Goal: Transaction & Acquisition: Purchase product/service

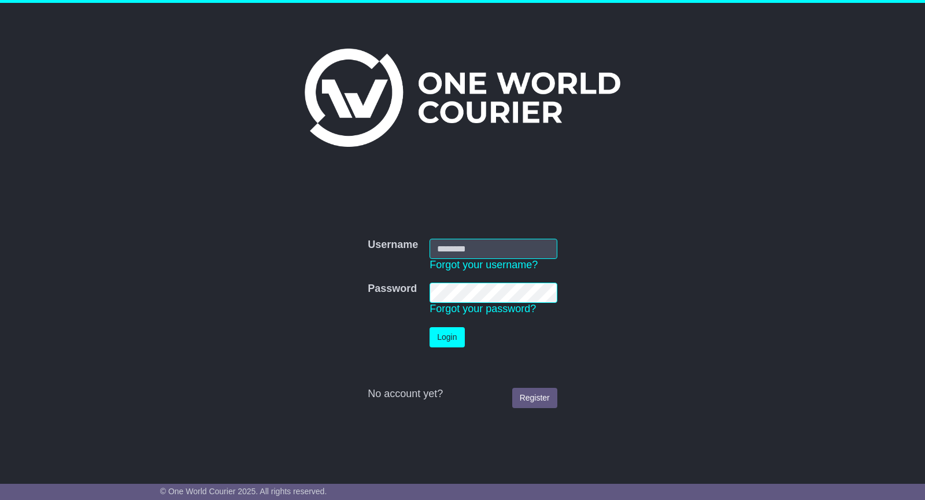
click at [472, 248] on input "Username" at bounding box center [493, 249] width 128 height 20
type input "**********"
click at [455, 332] on button "Login" at bounding box center [446, 337] width 35 height 20
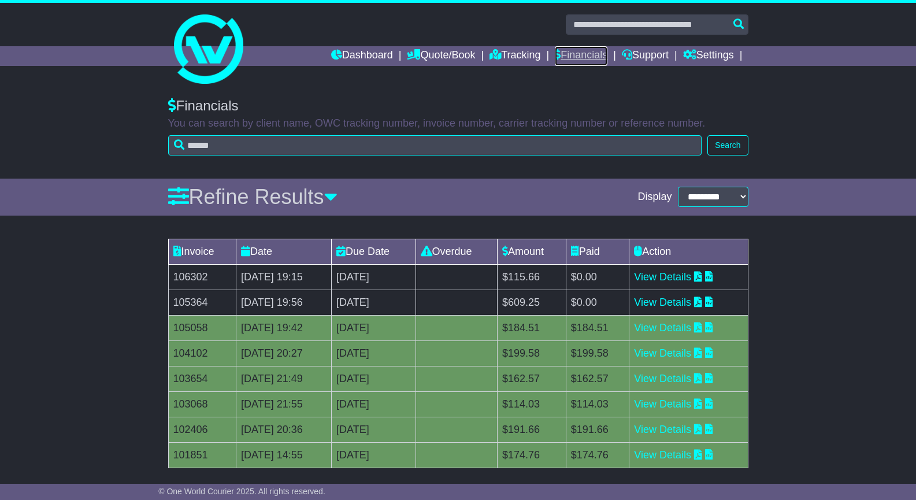
click at [579, 47] on link "Financials" at bounding box center [581, 56] width 53 height 20
click at [672, 303] on link "View Details" at bounding box center [662, 302] width 57 height 12
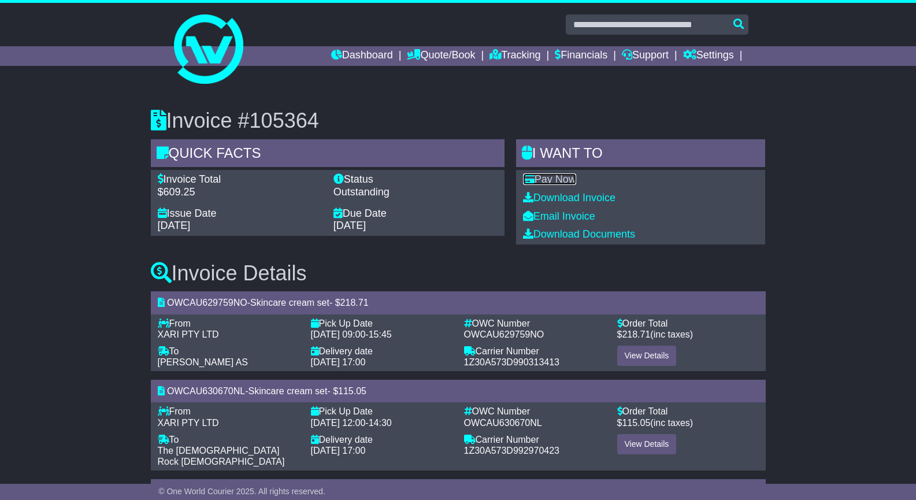
click at [542, 182] on link "Pay Now" at bounding box center [549, 179] width 53 height 12
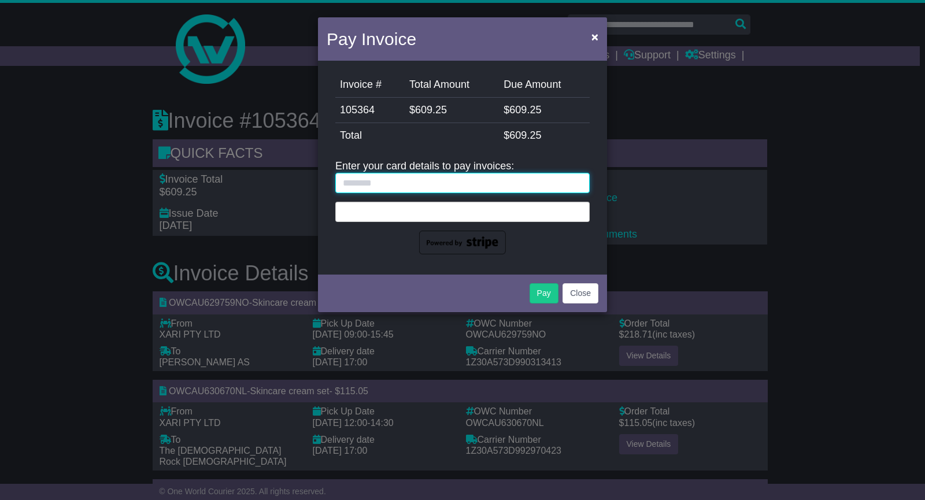
click at [461, 187] on input "text" at bounding box center [462, 183] width 254 height 20
click at [448, 186] on input "text" at bounding box center [462, 183] width 254 height 20
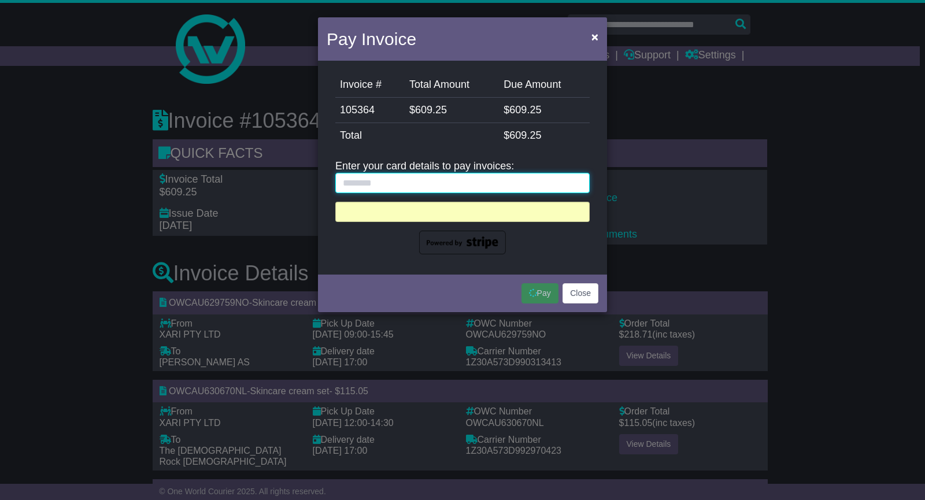
click at [388, 183] on input "text" at bounding box center [462, 183] width 254 height 20
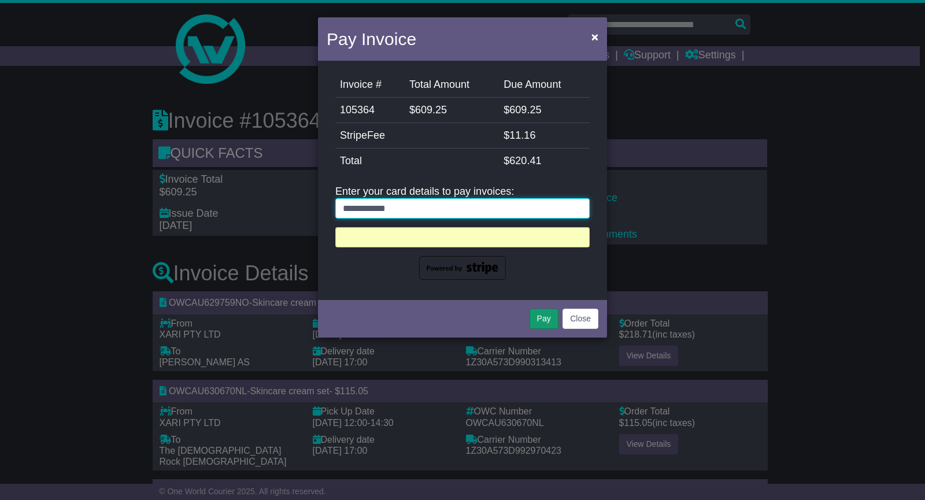
type input "**********"
click at [540, 316] on button "Pay" at bounding box center [543, 319] width 29 height 20
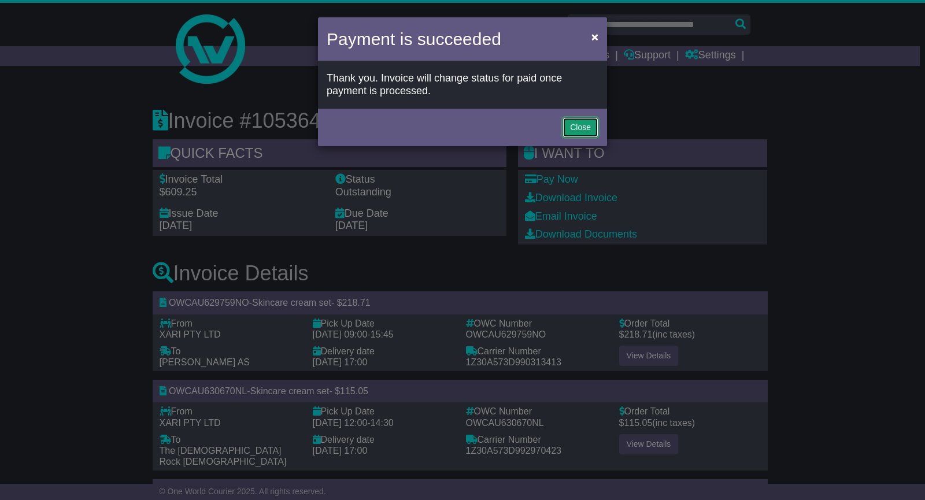
click at [577, 121] on button "Close" at bounding box center [580, 127] width 36 height 20
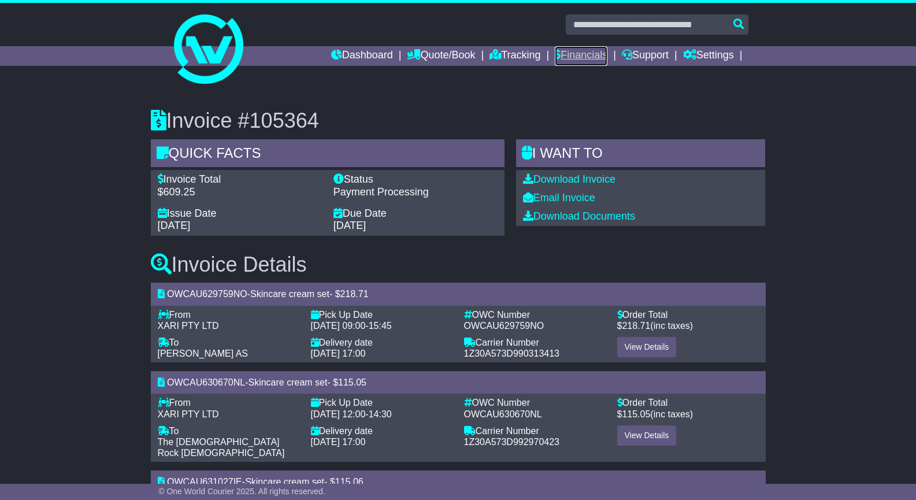
click at [559, 53] on link "Financials" at bounding box center [581, 56] width 53 height 20
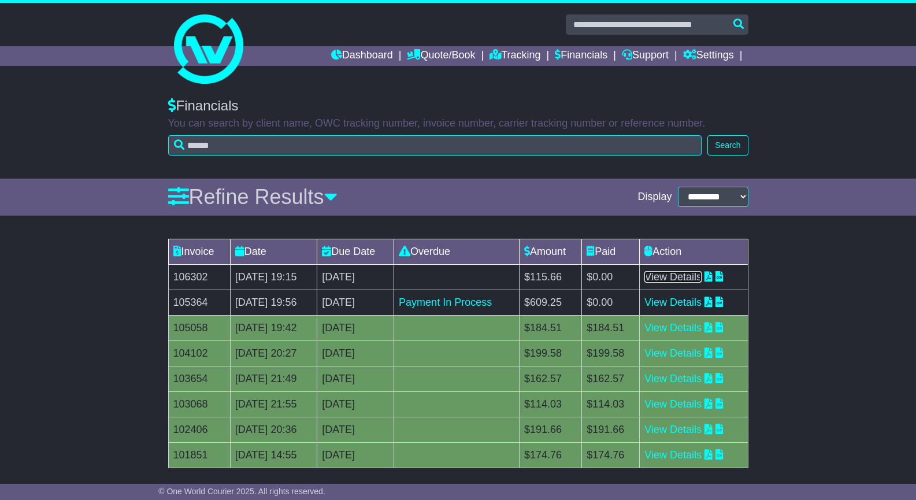
click at [669, 276] on link "View Details" at bounding box center [672, 277] width 57 height 12
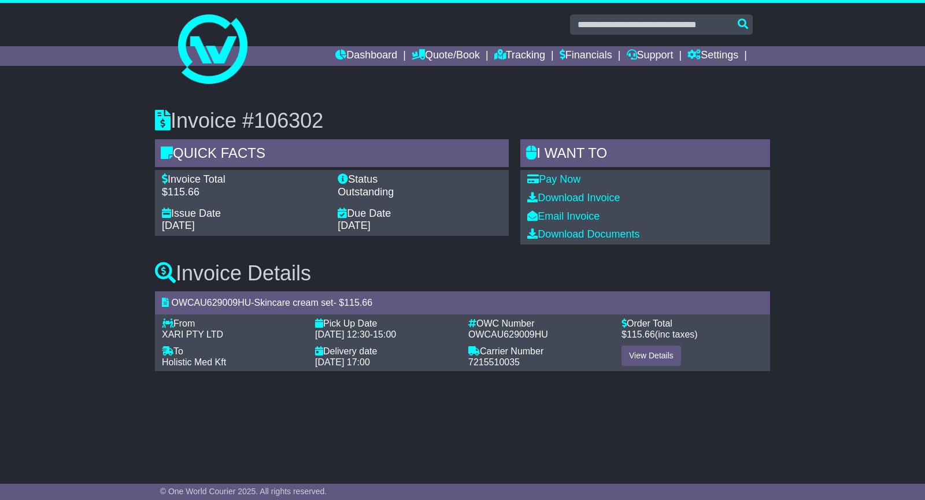
click at [565, 186] on div "Pay Now Download Invoice Email Invoice Download Documents" at bounding box center [645, 207] width 250 height 74
click at [565, 180] on link "Pay Now" at bounding box center [553, 179] width 53 height 12
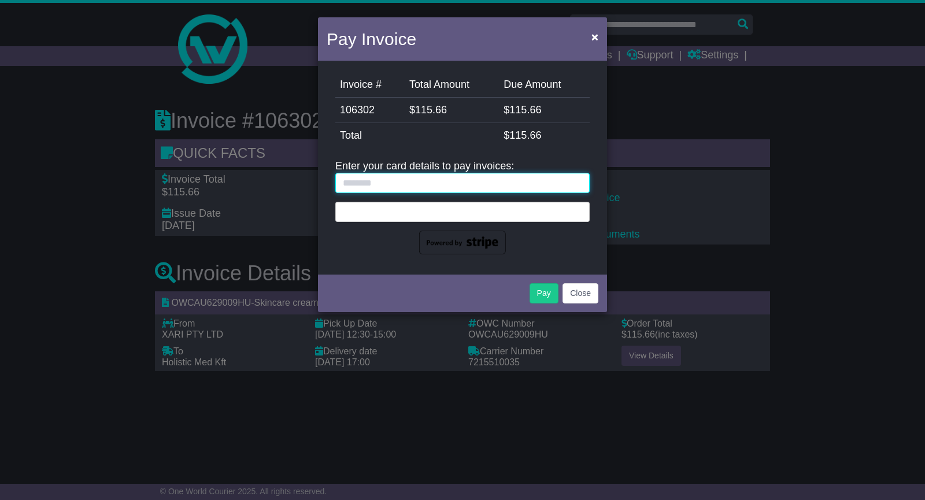
click at [442, 180] on input "text" at bounding box center [462, 183] width 254 height 20
click at [432, 220] on div at bounding box center [462, 212] width 254 height 20
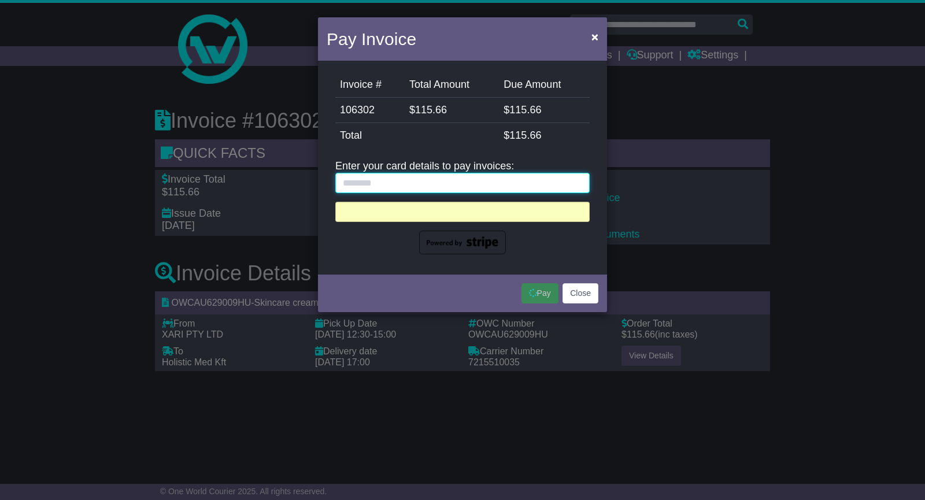
click at [379, 182] on input "text" at bounding box center [462, 183] width 254 height 20
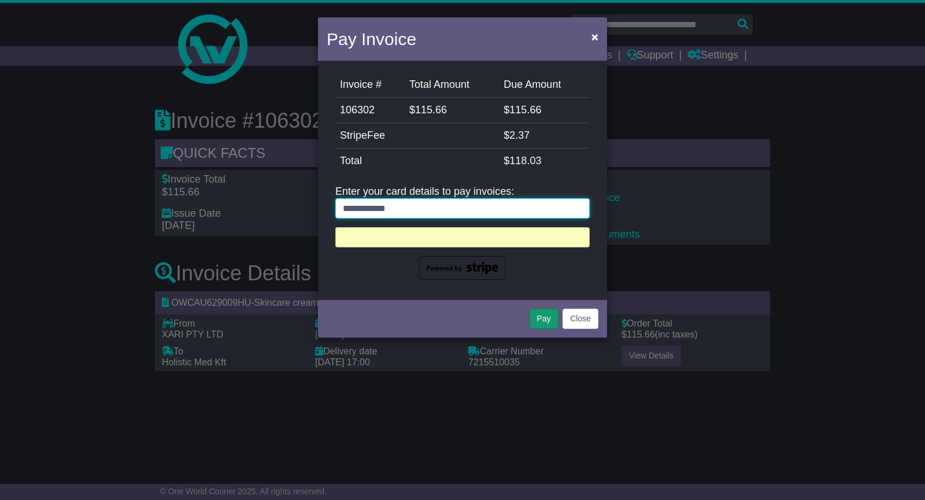
type input "**********"
click at [533, 315] on button "Pay" at bounding box center [543, 319] width 29 height 20
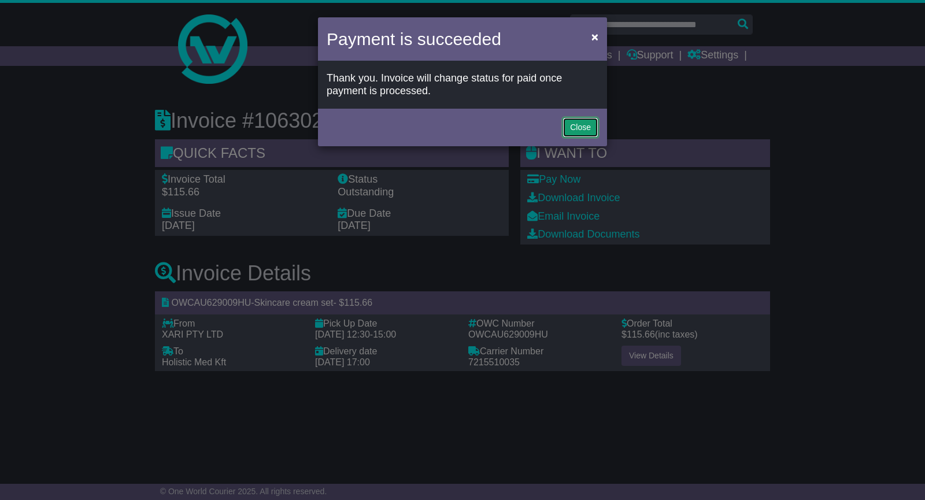
click at [575, 122] on button "Close" at bounding box center [580, 127] width 36 height 20
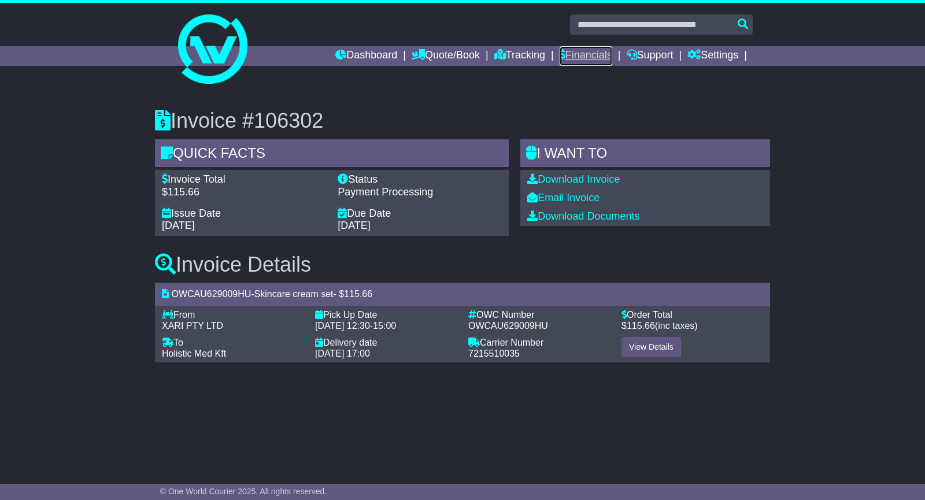
click at [576, 49] on link "Financials" at bounding box center [585, 56] width 53 height 20
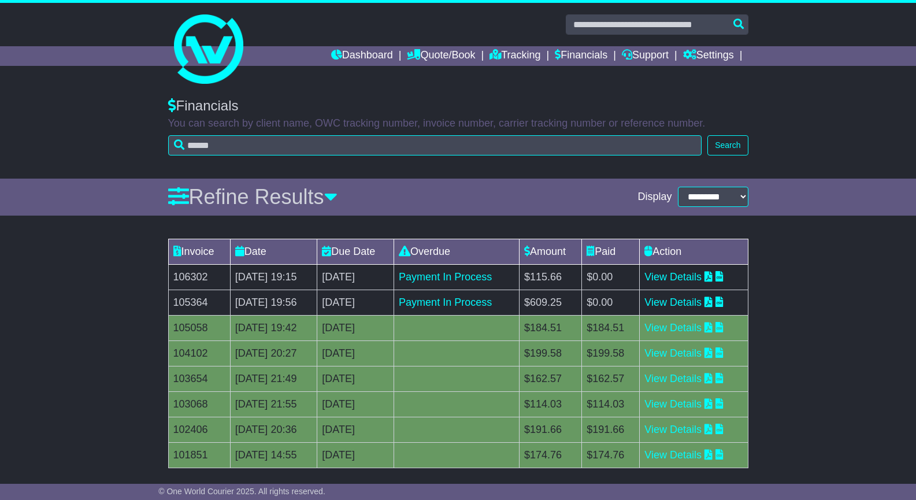
click at [833, 170] on div "Financials You can search by client name, OWC tracking number, invoice number, …" at bounding box center [458, 132] width 916 height 92
